Goal: Feedback & Contribution: Leave review/rating

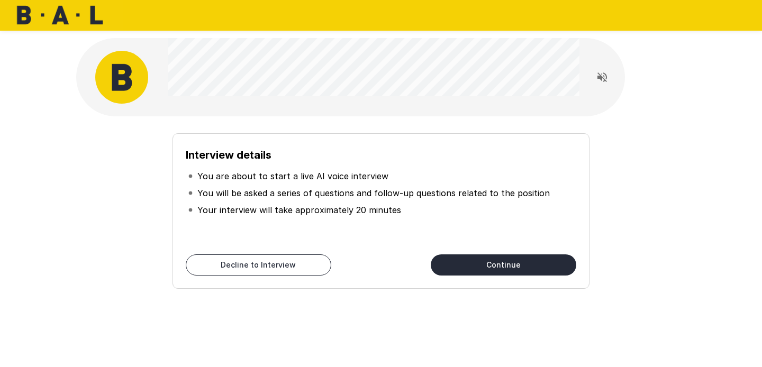
click at [603, 79] on icon "Read questions aloud" at bounding box center [602, 77] width 13 height 13
click at [474, 266] on button "Continue" at bounding box center [504, 265] width 146 height 21
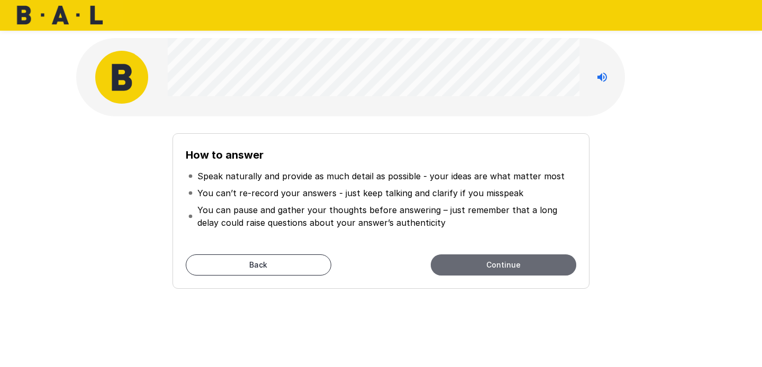
click at [478, 261] on button "Continue" at bounding box center [504, 265] width 146 height 21
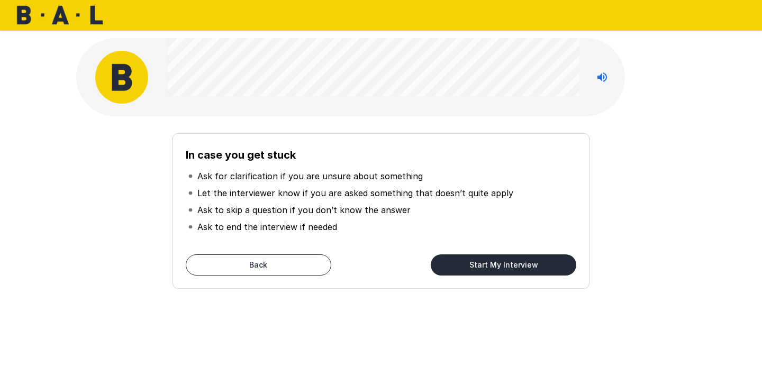
click at [478, 268] on button "Start My Interview" at bounding box center [504, 265] width 146 height 21
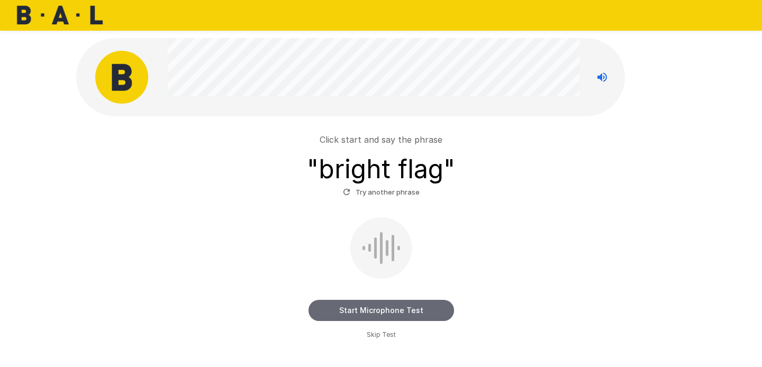
click at [371, 310] on button "Start Microphone Test" at bounding box center [382, 310] width 146 height 21
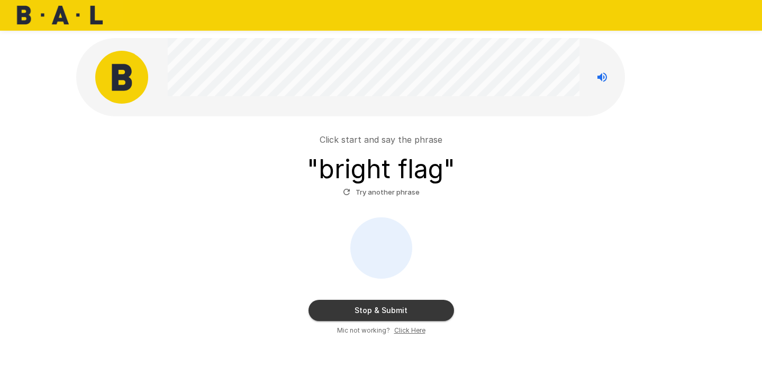
click at [408, 329] on u "Click Here" at bounding box center [409, 331] width 31 height 8
click at [391, 315] on button "Stop & Submit" at bounding box center [382, 310] width 146 height 21
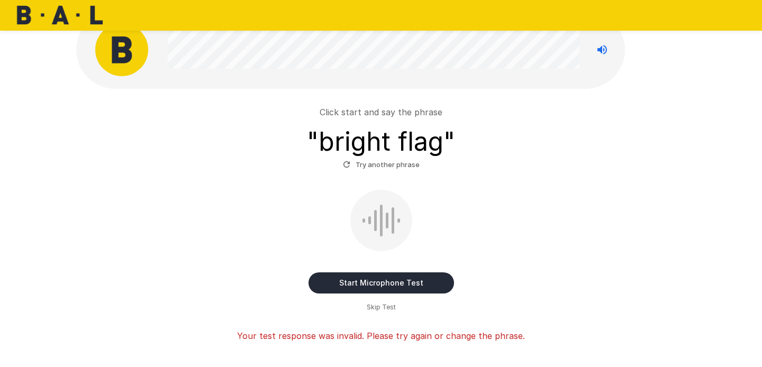
scroll to position [51, 0]
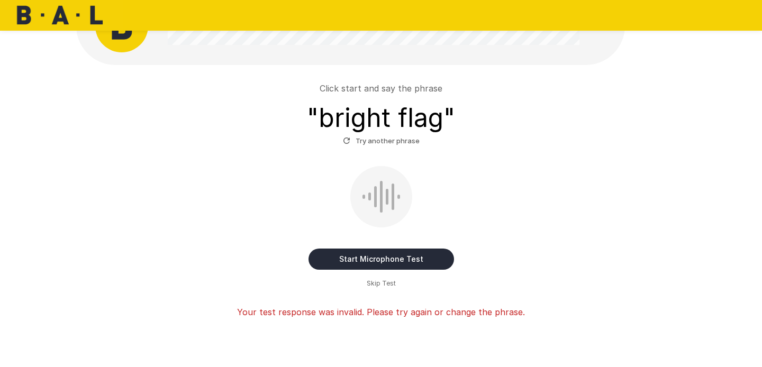
click at [501, 96] on div "Click start and say the phrase " bright flag " Try another phrase" at bounding box center [380, 115] width 601 height 67
click at [395, 256] on button "Start Microphone Test" at bounding box center [382, 259] width 146 height 21
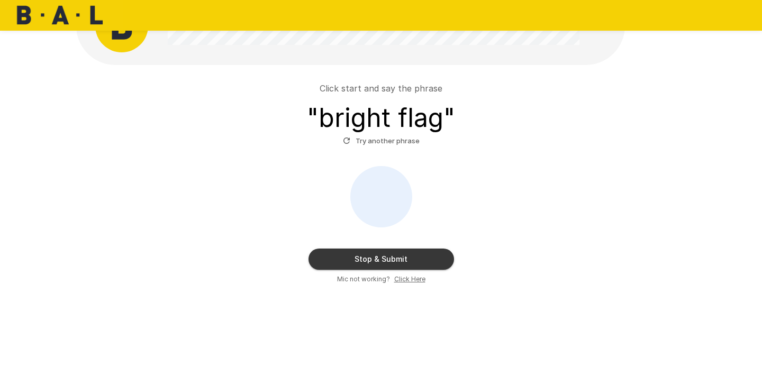
click at [400, 257] on button "Stop & Submit" at bounding box center [382, 259] width 146 height 21
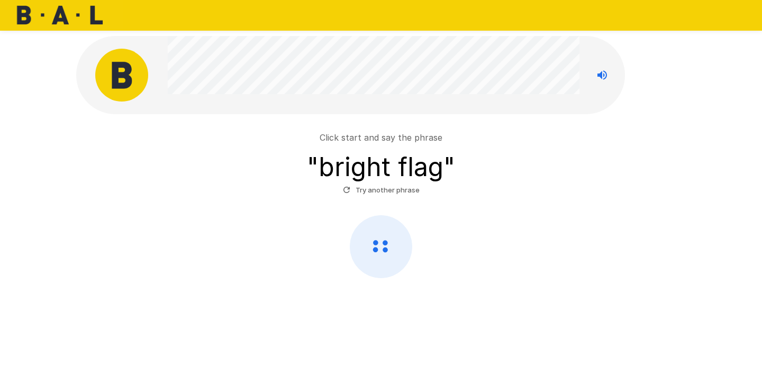
scroll to position [52, 0]
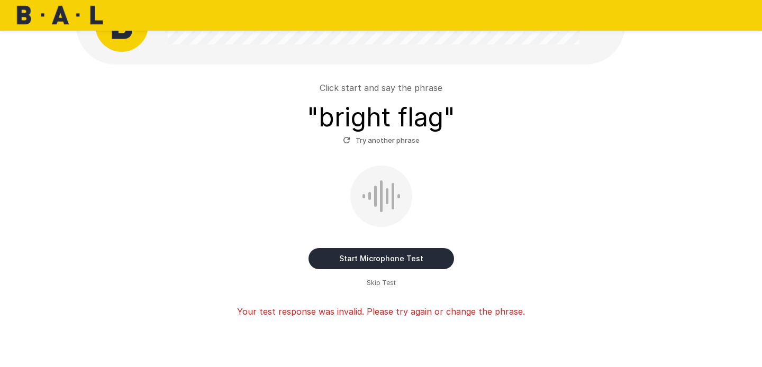
click at [413, 263] on button "Start Microphone Test" at bounding box center [382, 258] width 146 height 21
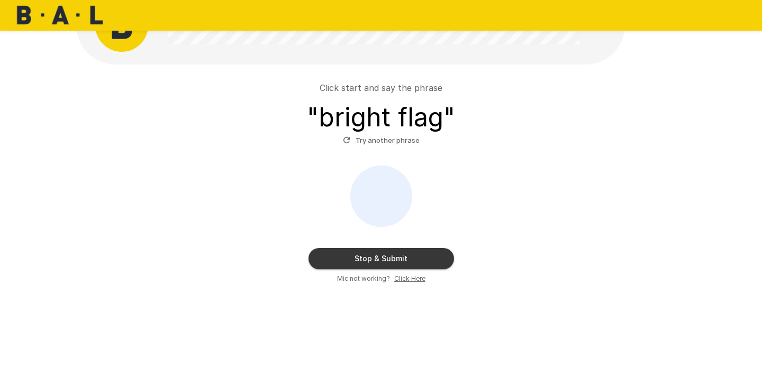
click at [406, 258] on button "Stop & Submit" at bounding box center [382, 258] width 146 height 21
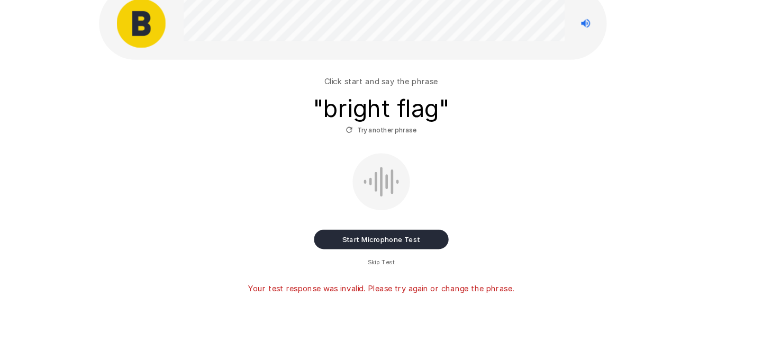
scroll to position [64, 0]
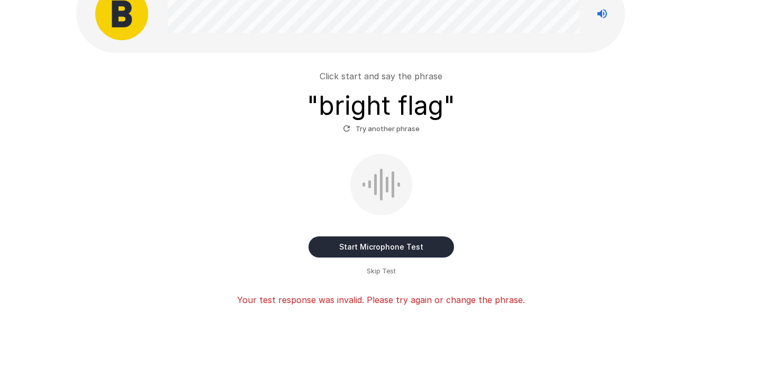
click at [461, 87] on div "Click start and say the phrase " bright flag " Try another phrase" at bounding box center [380, 103] width 601 height 67
click at [451, 146] on div "Click start and say the phrase " bright flag " Try another phrase Start Microph…" at bounding box center [380, 183] width 601 height 245
click at [277, 77] on div "Click start and say the phrase " bright flag " Try another phrase" at bounding box center [380, 103] width 601 height 67
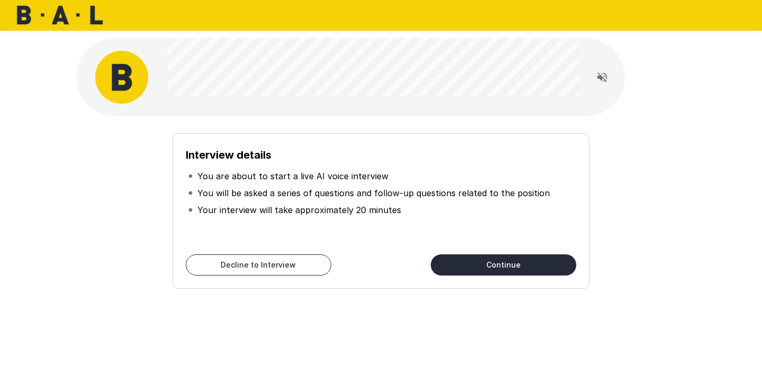
click at [604, 76] on icon "Read questions aloud" at bounding box center [602, 77] width 13 height 13
click at [493, 272] on button "Continue" at bounding box center [504, 265] width 146 height 21
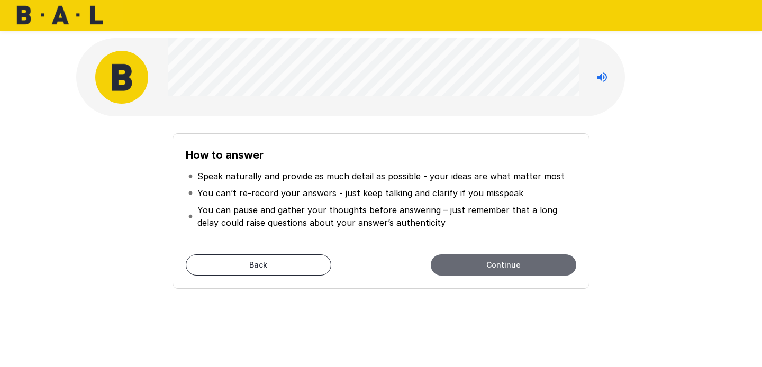
click at [493, 272] on button "Continue" at bounding box center [504, 265] width 146 height 21
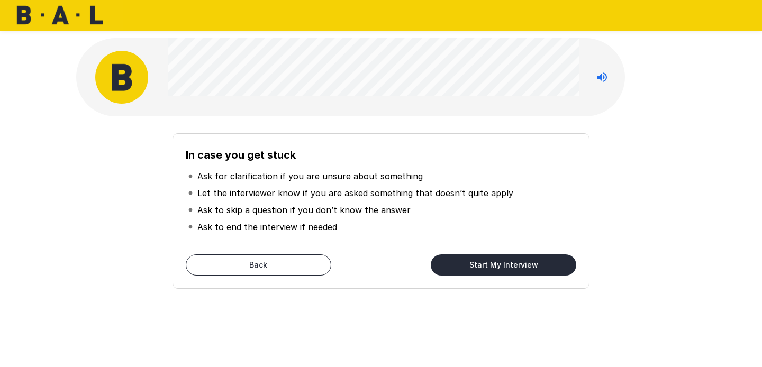
click at [492, 272] on button "Start My Interview" at bounding box center [504, 265] width 146 height 21
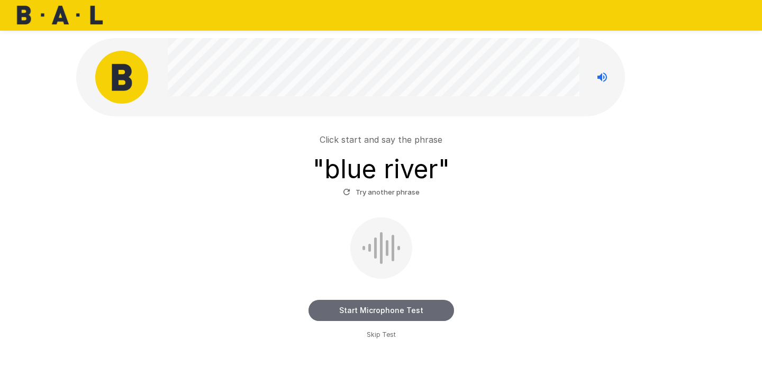
click at [373, 312] on button "Start Microphone Test" at bounding box center [382, 310] width 146 height 21
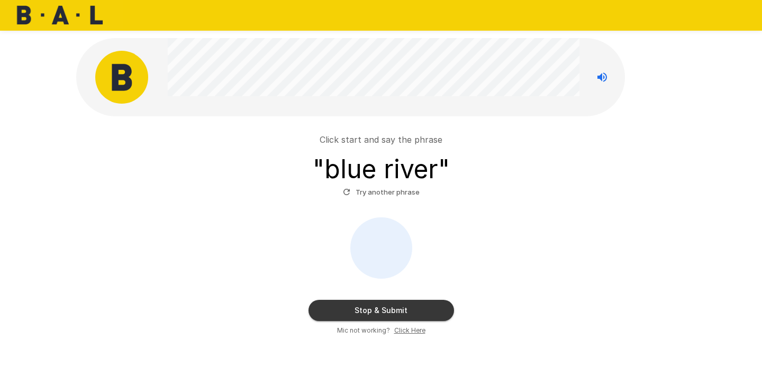
click at [399, 306] on button "Stop & Submit" at bounding box center [382, 310] width 146 height 21
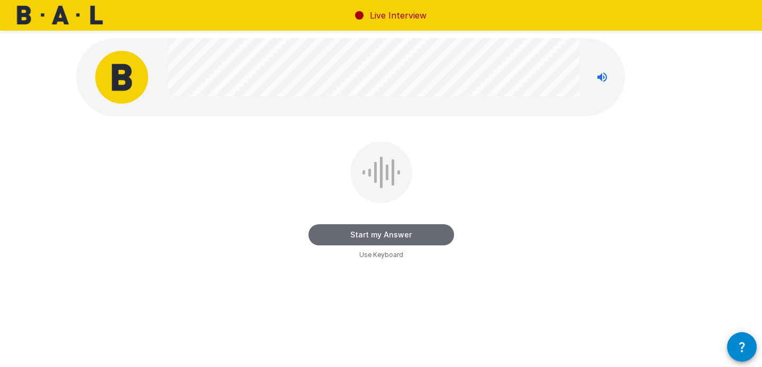
click at [390, 239] on button "Start my Answer" at bounding box center [382, 234] width 146 height 21
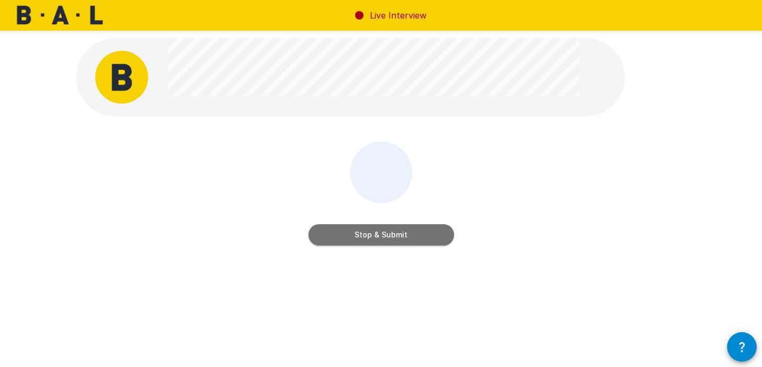
click at [390, 239] on button "Stop & Submit" at bounding box center [382, 234] width 146 height 21
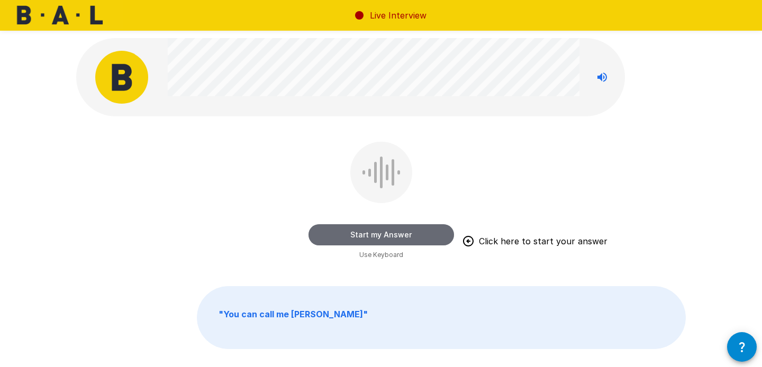
click at [412, 236] on button "Start my Answer" at bounding box center [382, 234] width 146 height 21
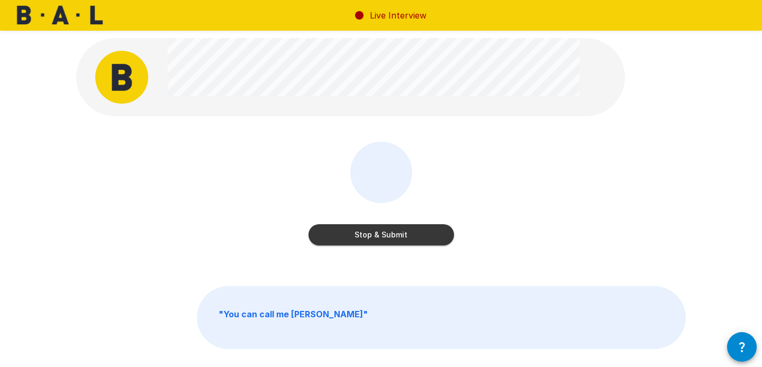
click at [382, 238] on button "Stop & Submit" at bounding box center [382, 234] width 146 height 21
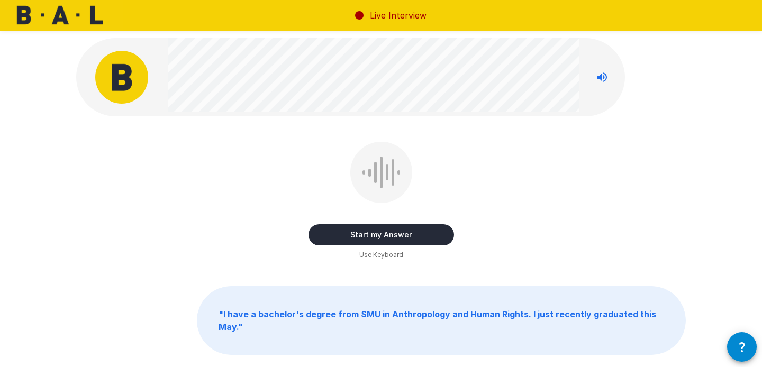
click at [416, 238] on button "Start my Answer" at bounding box center [382, 234] width 146 height 21
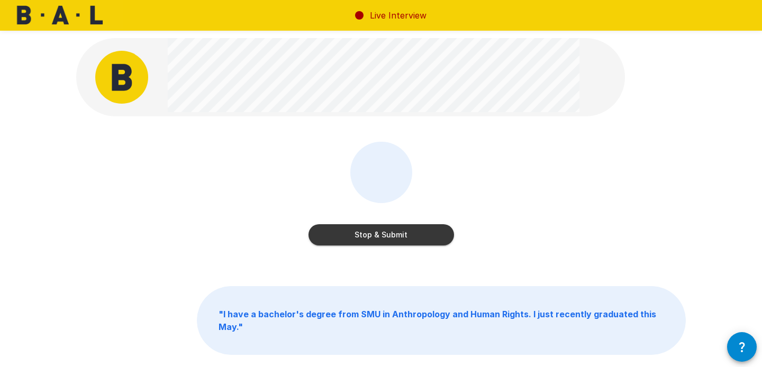
click at [392, 235] on button "Stop & Submit" at bounding box center [382, 234] width 146 height 21
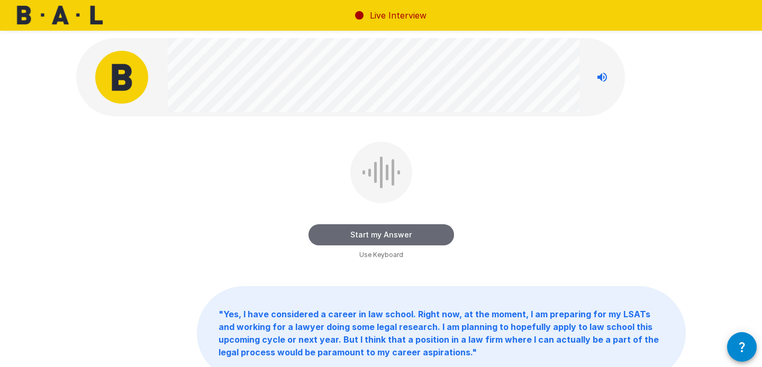
click at [394, 236] on button "Start my Answer" at bounding box center [382, 234] width 146 height 21
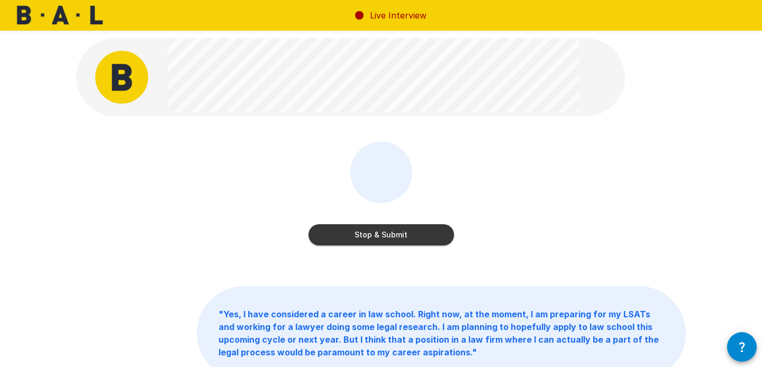
click at [410, 230] on button "Stop & Submit" at bounding box center [382, 234] width 146 height 21
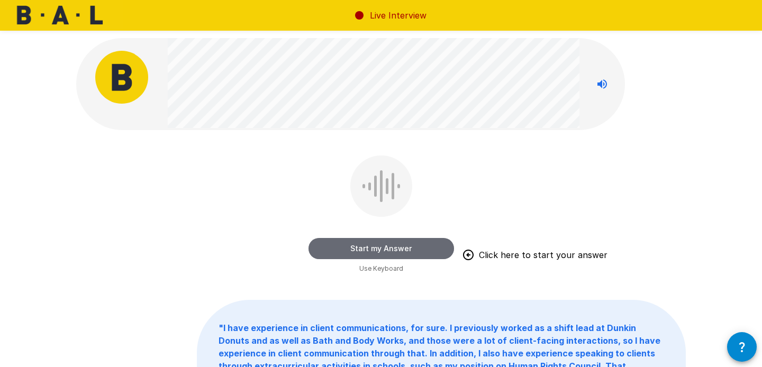
click at [424, 249] on button "Start my Answer" at bounding box center [382, 248] width 146 height 21
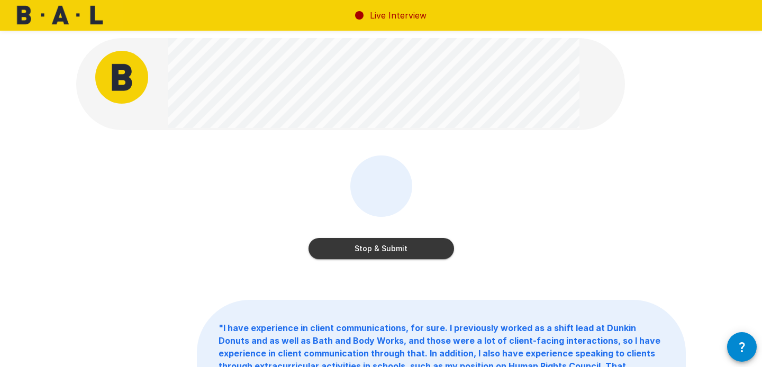
click at [409, 242] on button "Stop & Submit" at bounding box center [382, 248] width 146 height 21
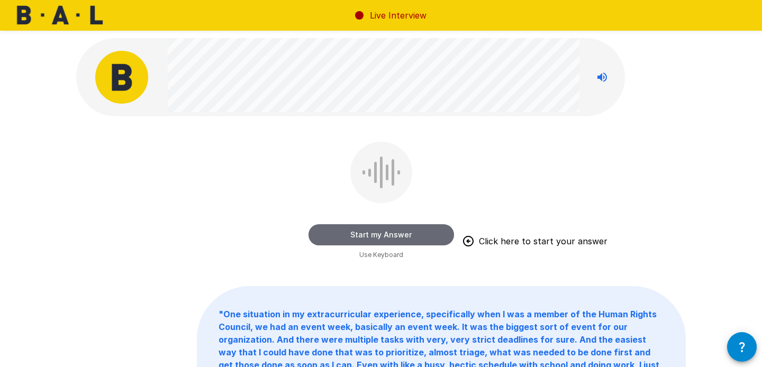
click at [418, 233] on button "Start my Answer" at bounding box center [382, 234] width 146 height 21
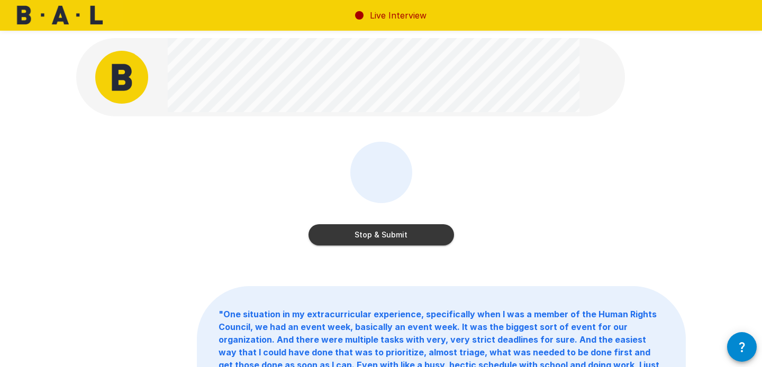
click at [400, 204] on div "Stop & Submit" at bounding box center [382, 224] width 146 height 42
click at [381, 232] on button "Stop & Submit" at bounding box center [382, 234] width 146 height 21
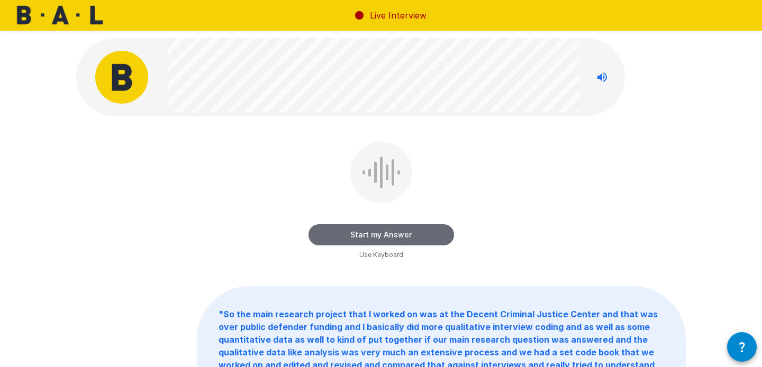
click at [374, 231] on button "Start my Answer" at bounding box center [382, 234] width 146 height 21
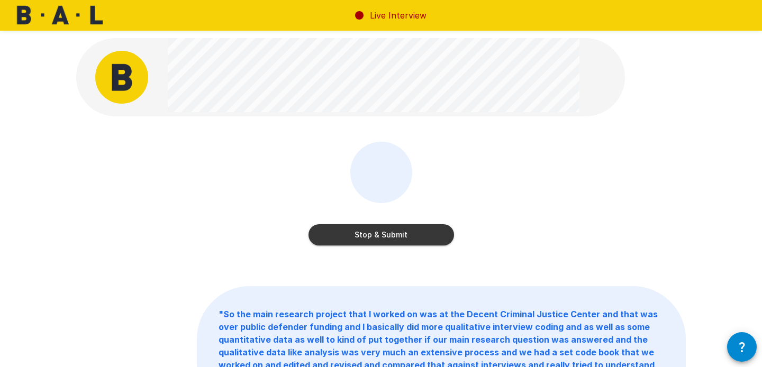
click at [415, 230] on button "Stop & Submit" at bounding box center [382, 234] width 146 height 21
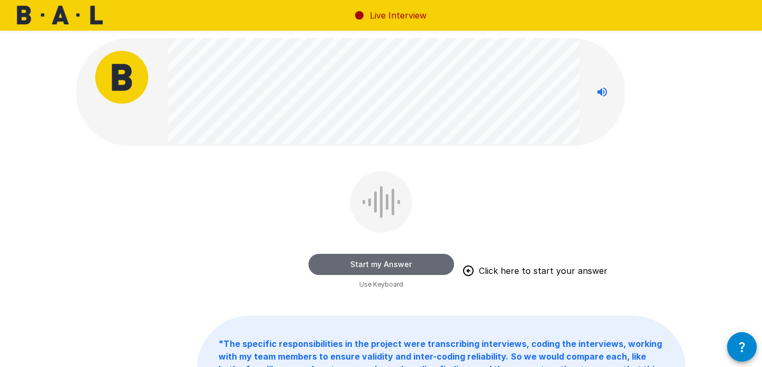
click at [402, 258] on button "Start my Answer" at bounding box center [382, 264] width 146 height 21
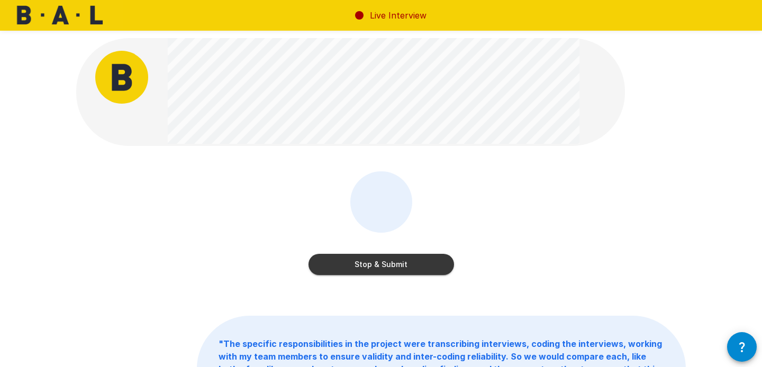
click at [378, 259] on button "Stop & Submit" at bounding box center [382, 264] width 146 height 21
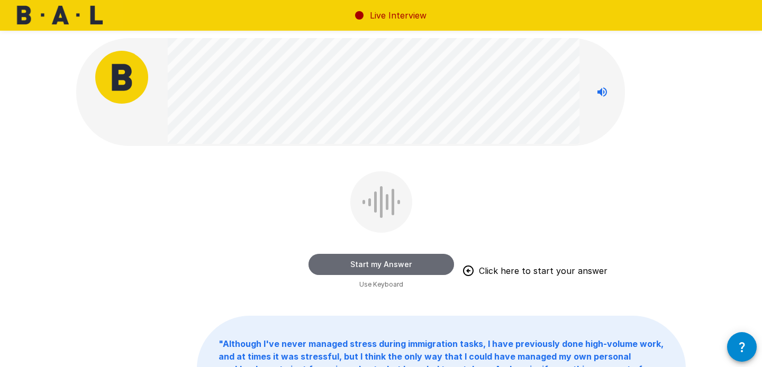
click at [417, 261] on button "Start my Answer" at bounding box center [382, 264] width 146 height 21
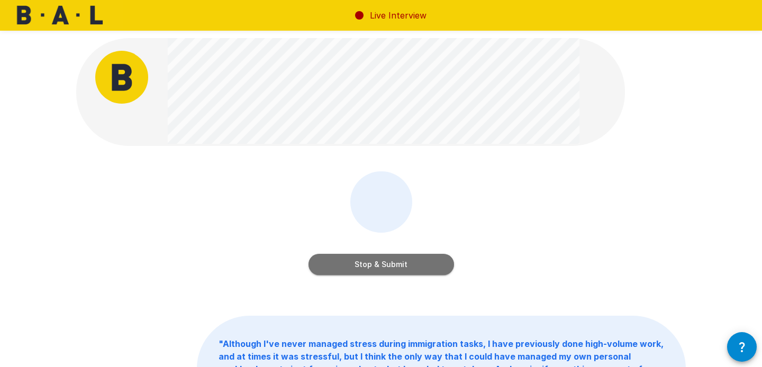
click at [354, 256] on button "Stop & Submit" at bounding box center [382, 264] width 146 height 21
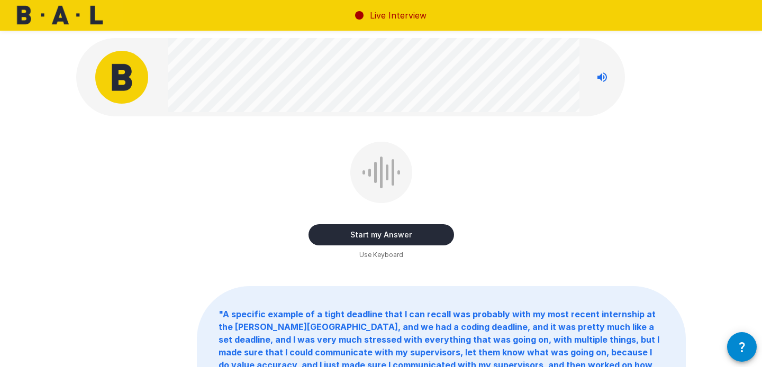
click at [416, 238] on button "Start my Answer" at bounding box center [382, 234] width 146 height 21
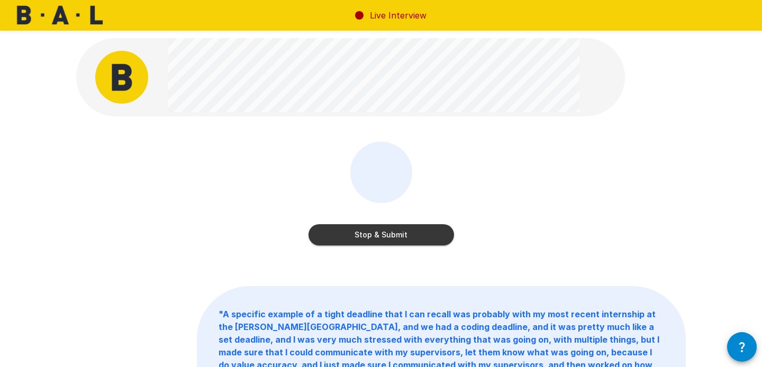
click at [393, 243] on button "Stop & Submit" at bounding box center [382, 234] width 146 height 21
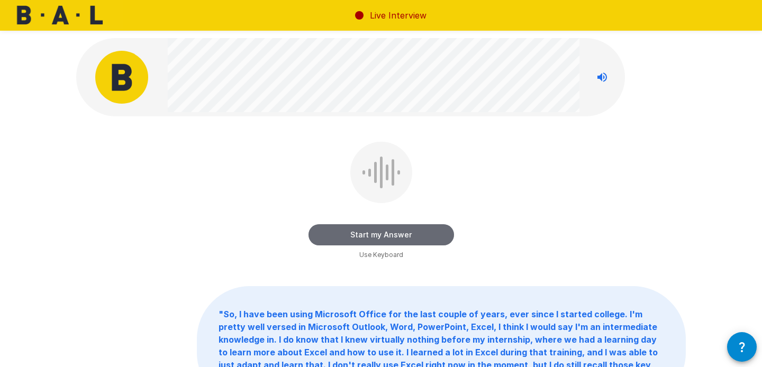
click at [415, 231] on button "Start my Answer" at bounding box center [382, 234] width 146 height 21
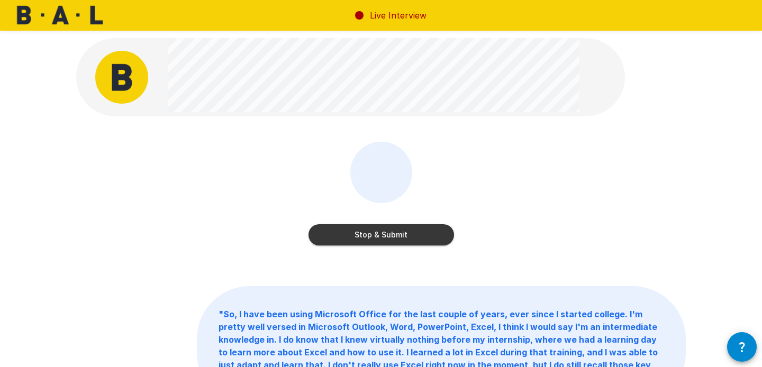
click at [375, 242] on button "Stop & Submit" at bounding box center [382, 234] width 146 height 21
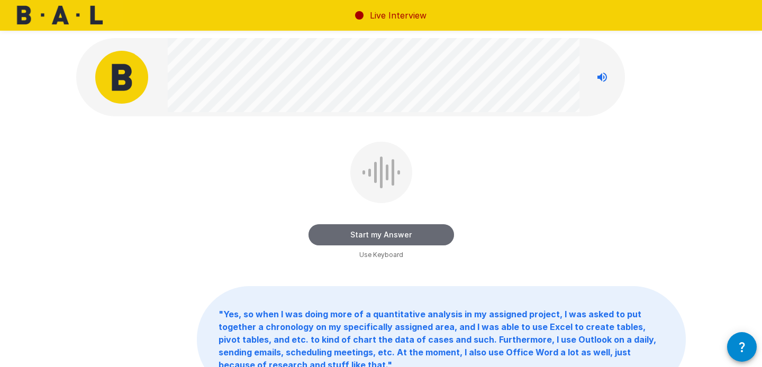
click at [399, 229] on button "Start my Answer" at bounding box center [382, 234] width 146 height 21
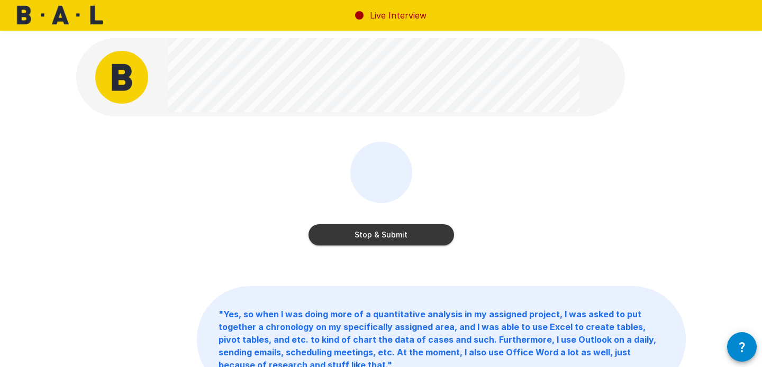
click at [415, 229] on button "Stop & Submit" at bounding box center [382, 234] width 146 height 21
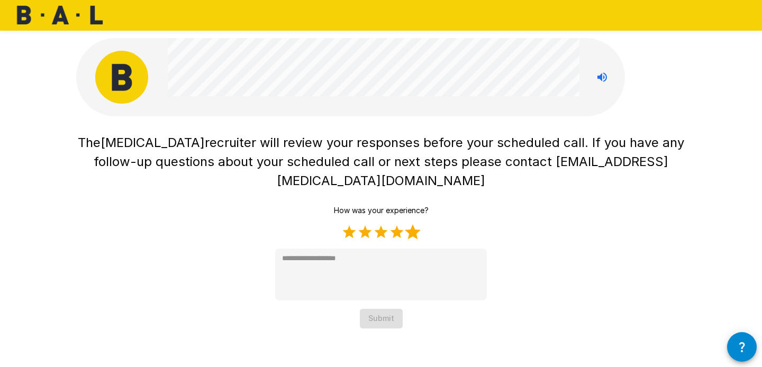
click at [414, 224] on label "5 Stars" at bounding box center [413, 232] width 16 height 16
type textarea "*"
click at [374, 309] on button "Submit" at bounding box center [381, 319] width 43 height 20
